Goal: Navigation & Orientation: Find specific page/section

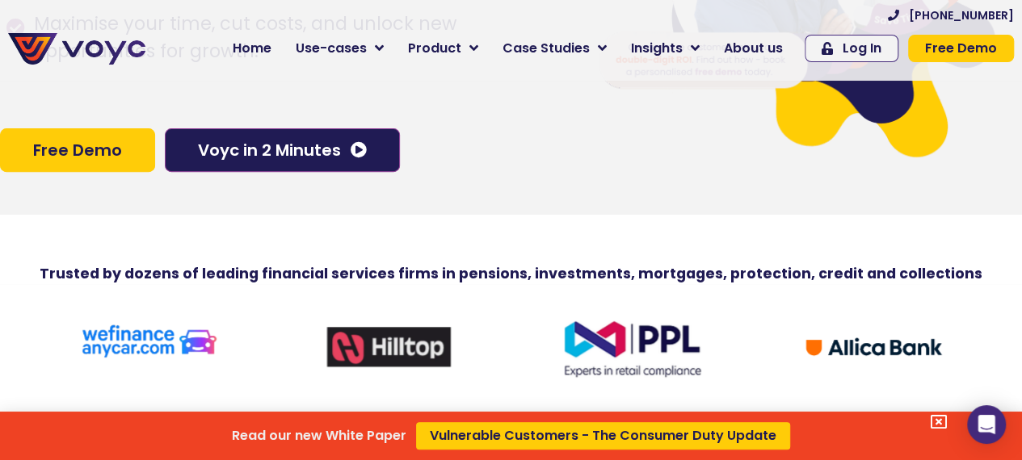
click at [488, 43] on div "Read our new White Paper Vulnerable Customers - The Consumer Duty Update" at bounding box center [511, 230] width 1022 height 460
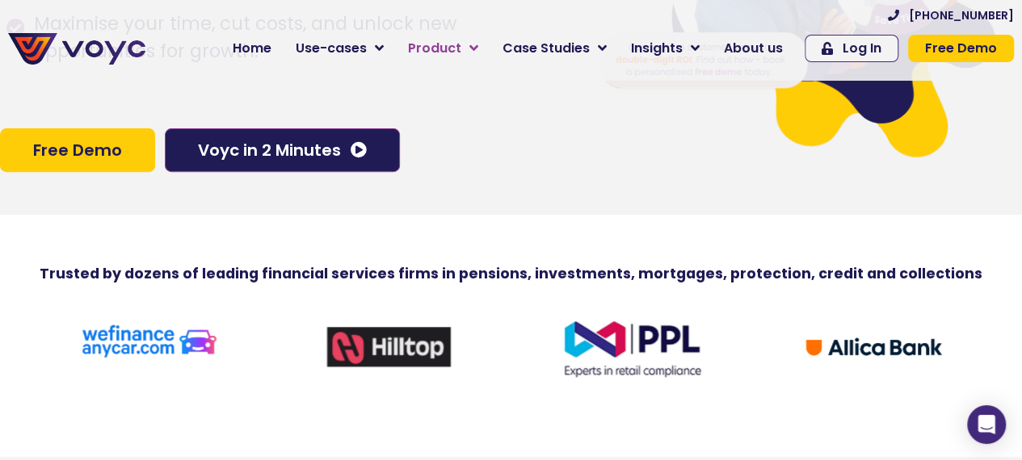
click at [481, 42] on link "Product" at bounding box center [443, 48] width 95 height 32
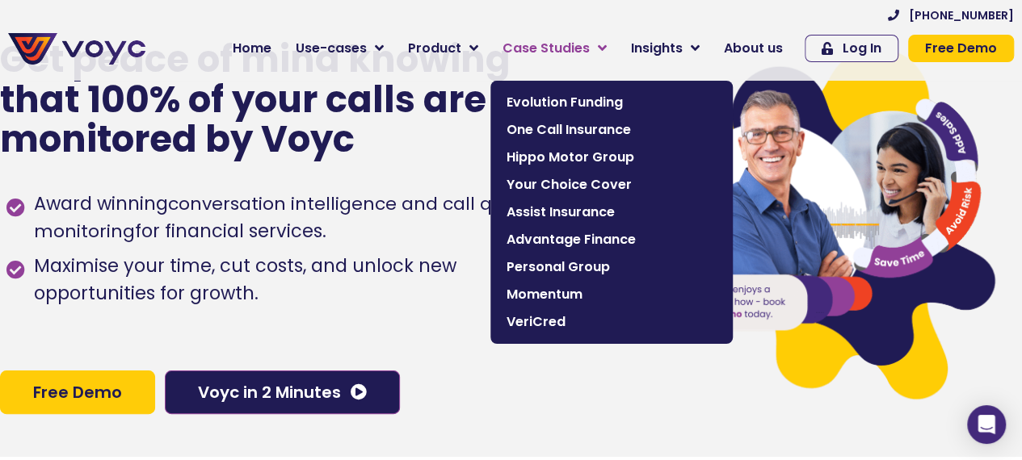
click at [609, 53] on link "Case Studies" at bounding box center [554, 48] width 128 height 32
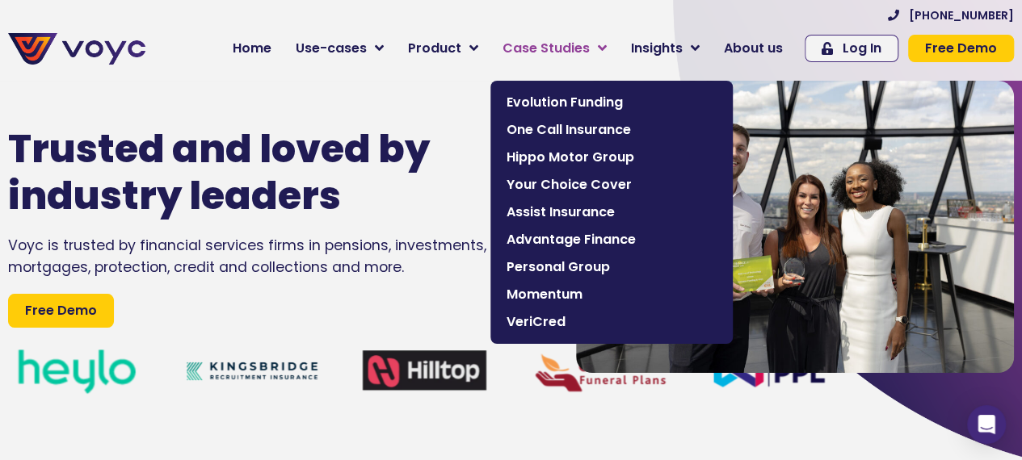
click at [590, 51] on span "Case Studies" at bounding box center [545, 48] width 87 height 19
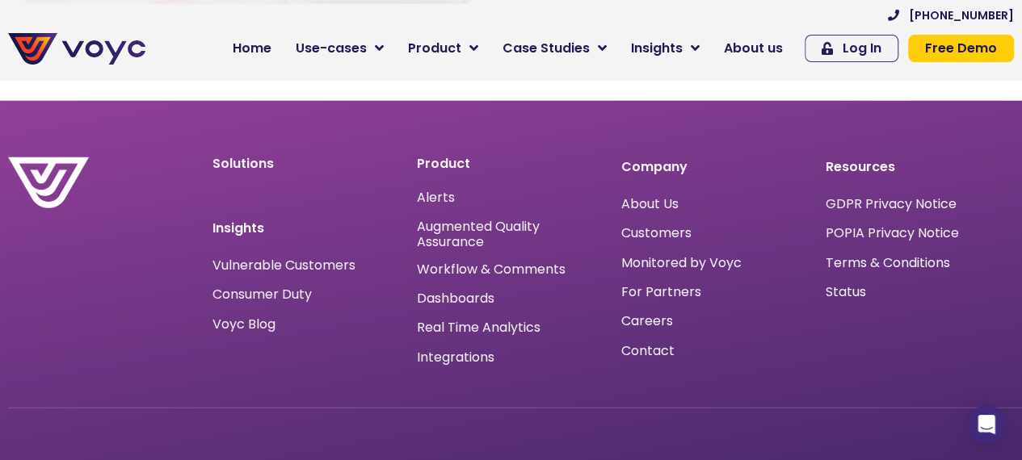
scroll to position [5107, 0]
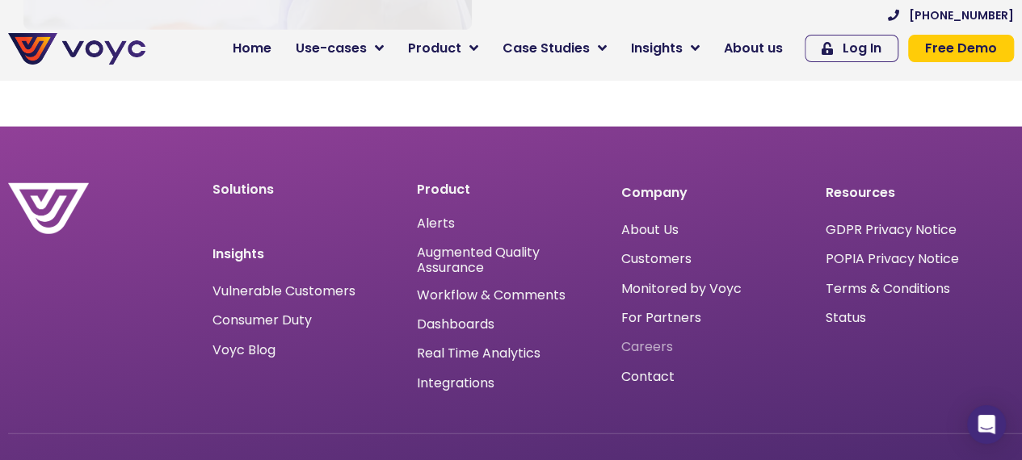
click at [645, 347] on span "Careers" at bounding box center [647, 347] width 52 height 0
